Goal: Transaction & Acquisition: Download file/media

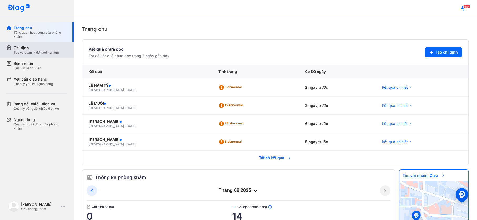
click at [42, 44] on div "Chỉ định Tạo và quản lý đơn xét nghiệm" at bounding box center [39, 50] width 67 height 16
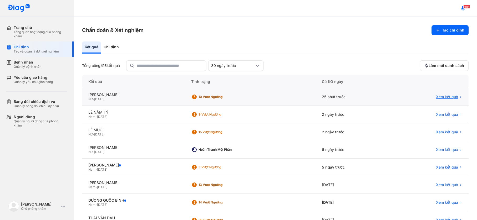
click at [443, 96] on span "Xem kết quả" at bounding box center [447, 97] width 22 height 5
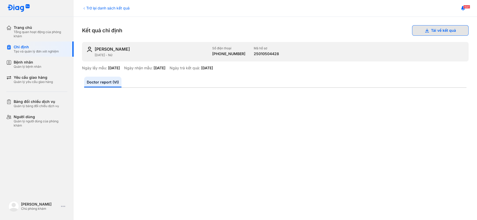
click at [433, 30] on button "Tải về kết quả" at bounding box center [440, 30] width 57 height 11
